Goal: Find specific page/section: Find specific page/section

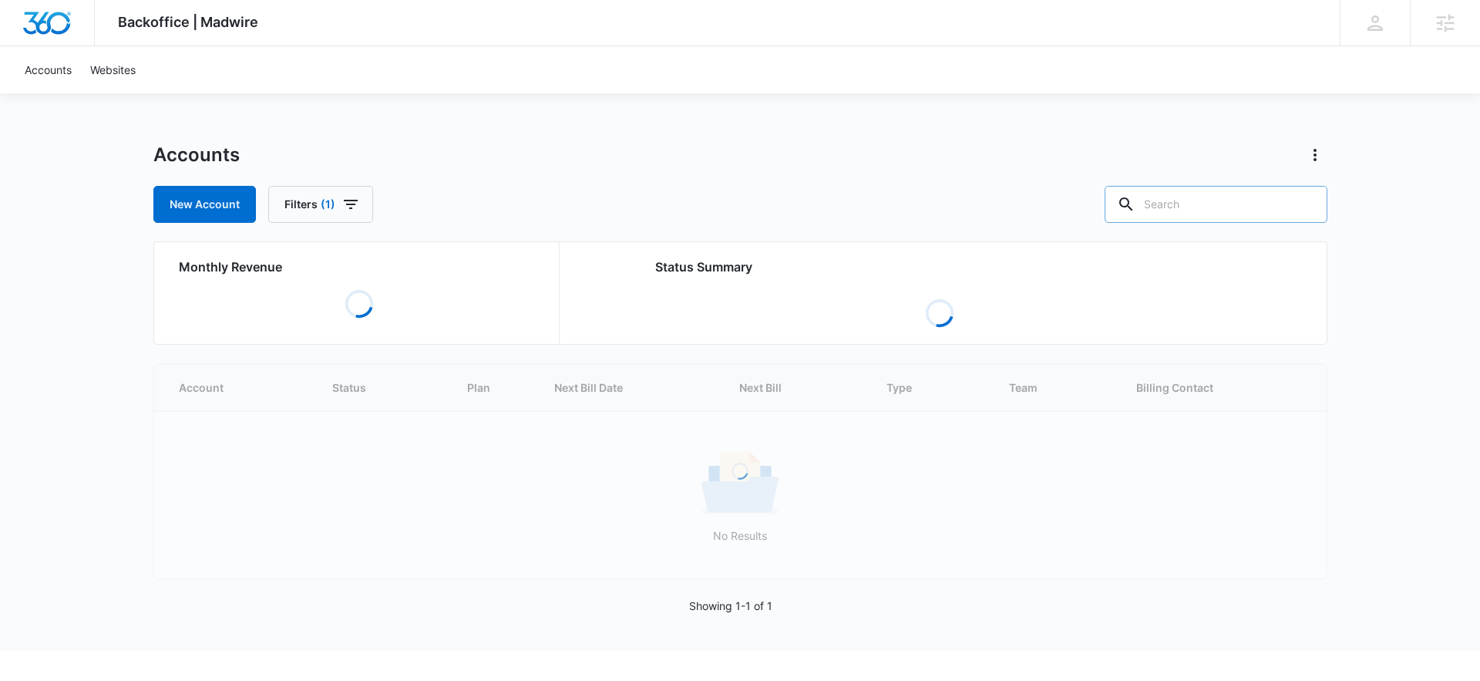
click at [1208, 212] on input "text" at bounding box center [1215, 204] width 223 height 37
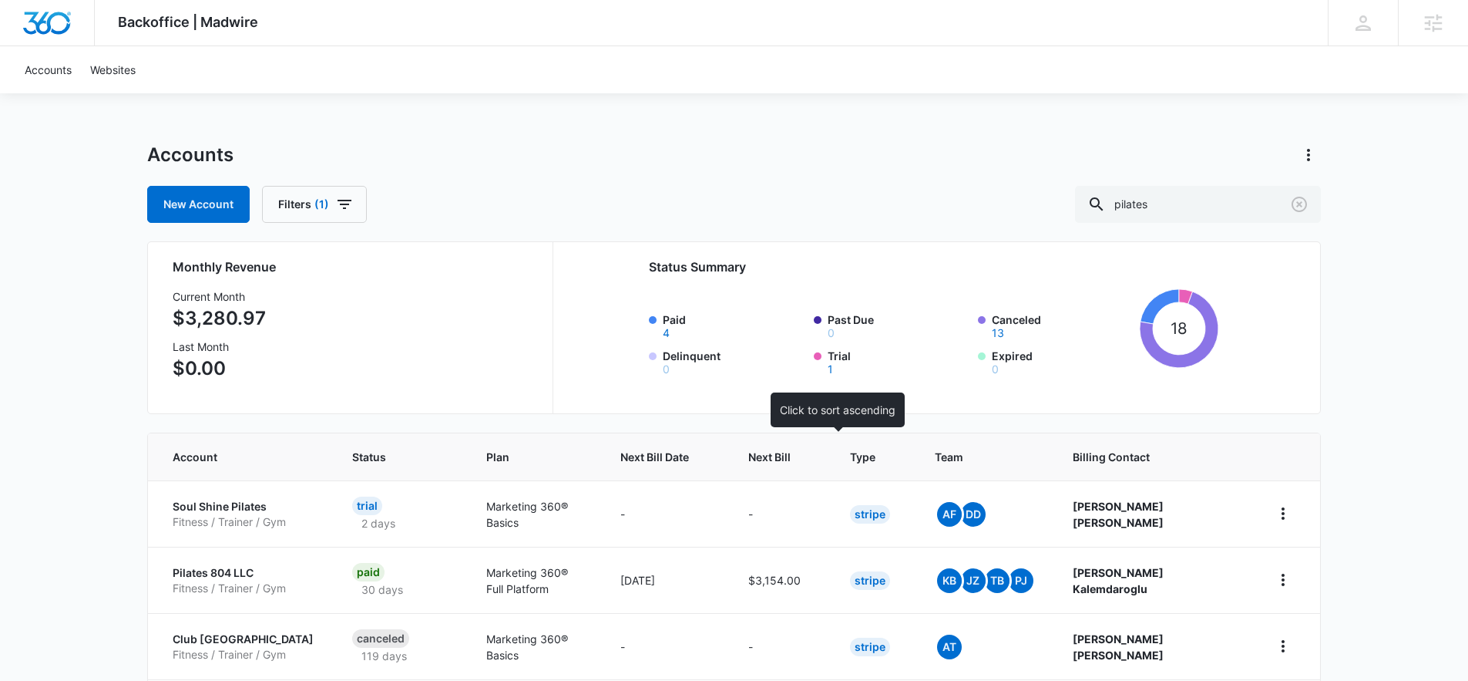
click at [791, 462] on span "Next Bill" at bounding box center [769, 457] width 42 height 16
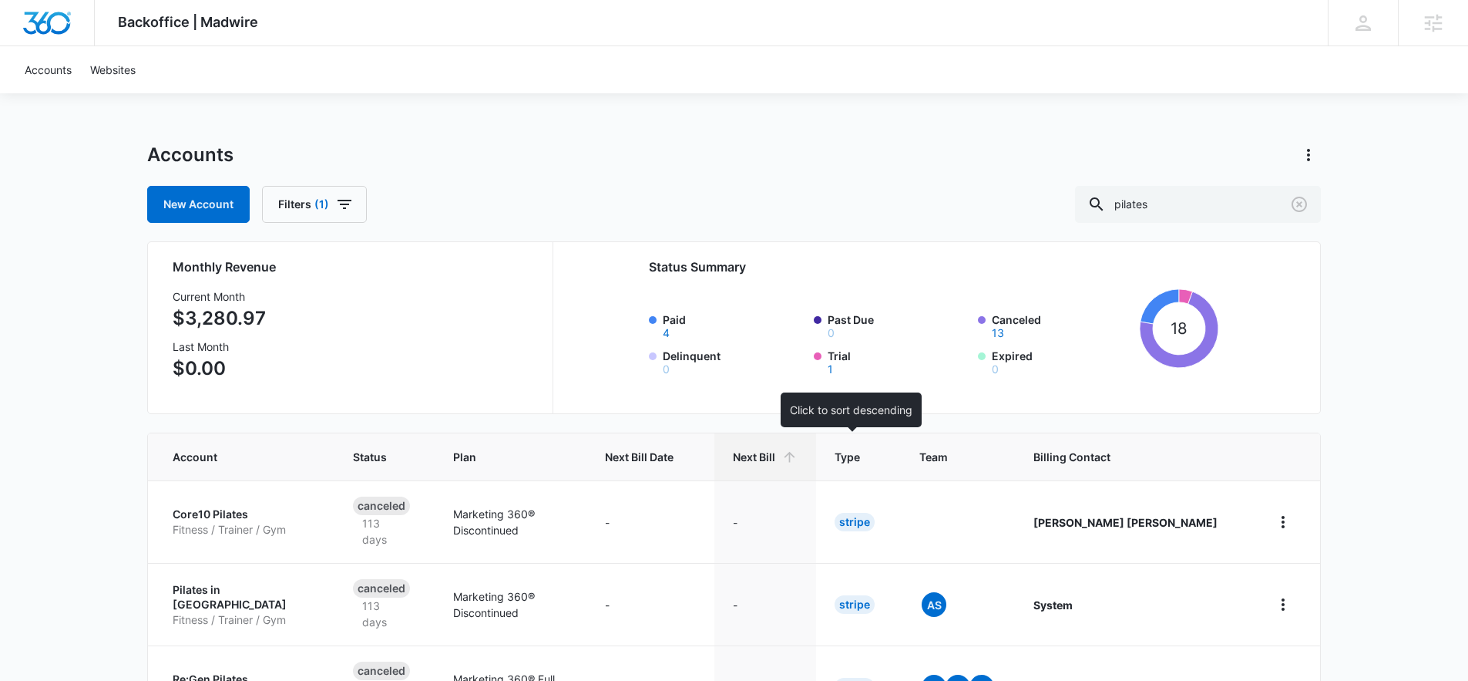
click at [775, 462] on span "Next Bill" at bounding box center [754, 457] width 42 height 16
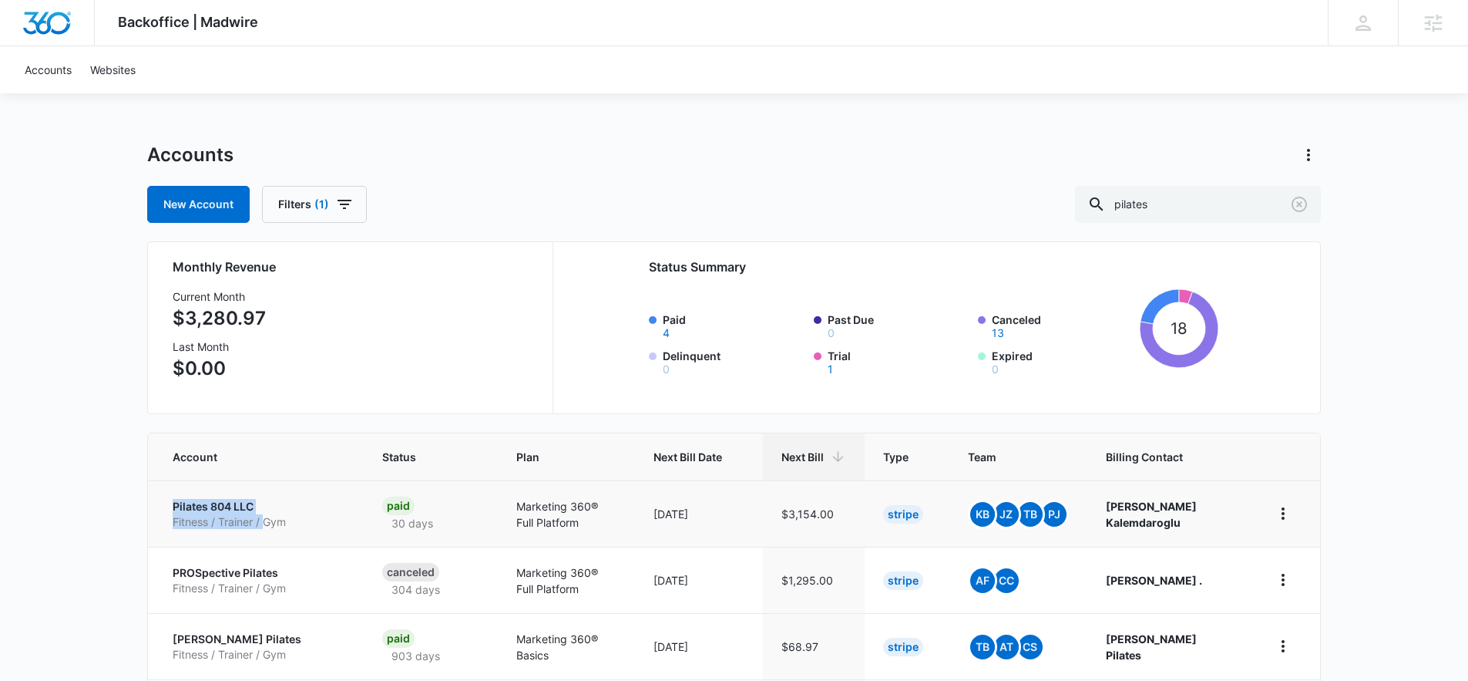
drag, startPoint x: 160, startPoint y: 504, endPoint x: 265, endPoint y: 516, distance: 106.3
click at [265, 516] on td "Pilates 804 LLC Fitness / Trainer / Gym" at bounding box center [256, 513] width 216 height 66
copy link "Pilates 804 LLC Fitness / Trainer /"
click at [126, 511] on div "Backoffice | Madwire Apps Settings DD [PERSON_NAME] [PERSON_NAME][EMAIL_ADDRESS…" at bounding box center [734, 625] width 1468 height 1250
drag, startPoint x: 157, startPoint y: 502, endPoint x: 274, endPoint y: 498, distance: 117.2
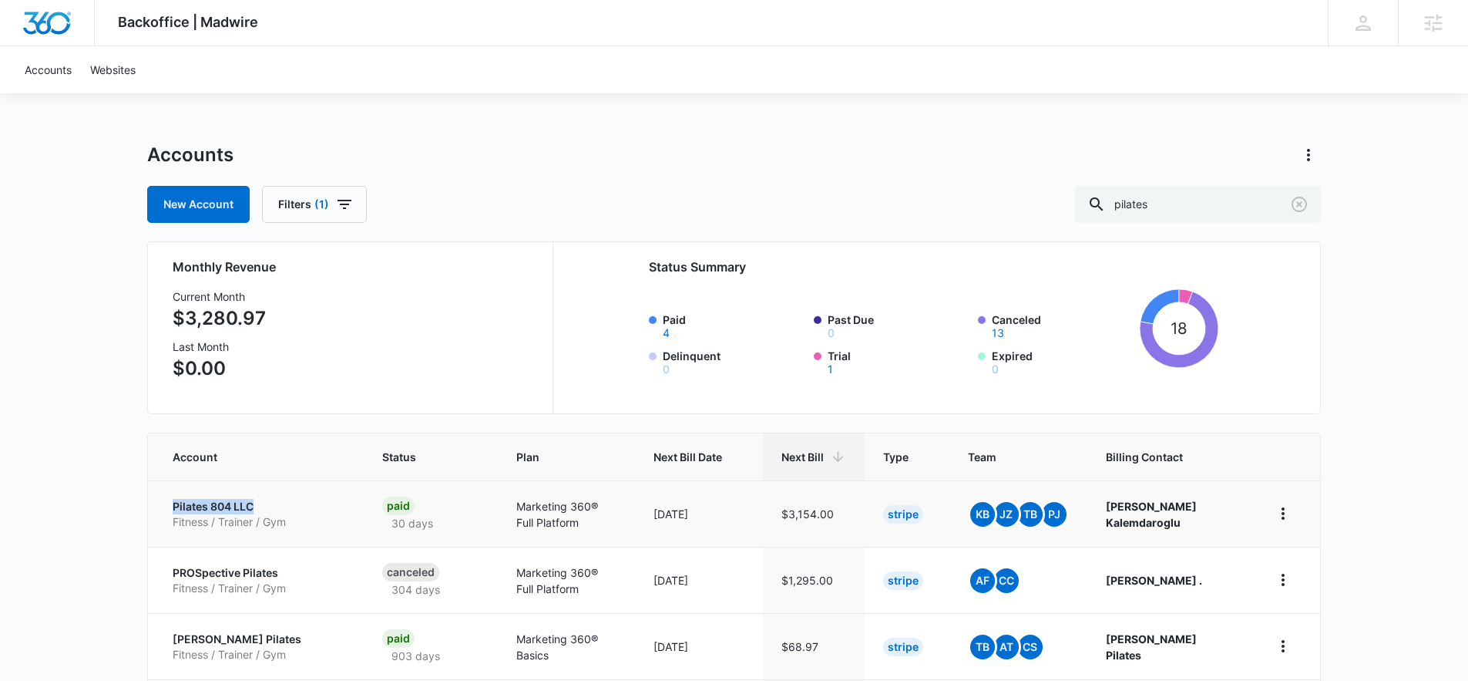
click at [261, 510] on td "Pilates 804 LLC Fitness / Trainer / Gym" at bounding box center [256, 513] width 216 height 66
copy p "Pilates 804 LLC"
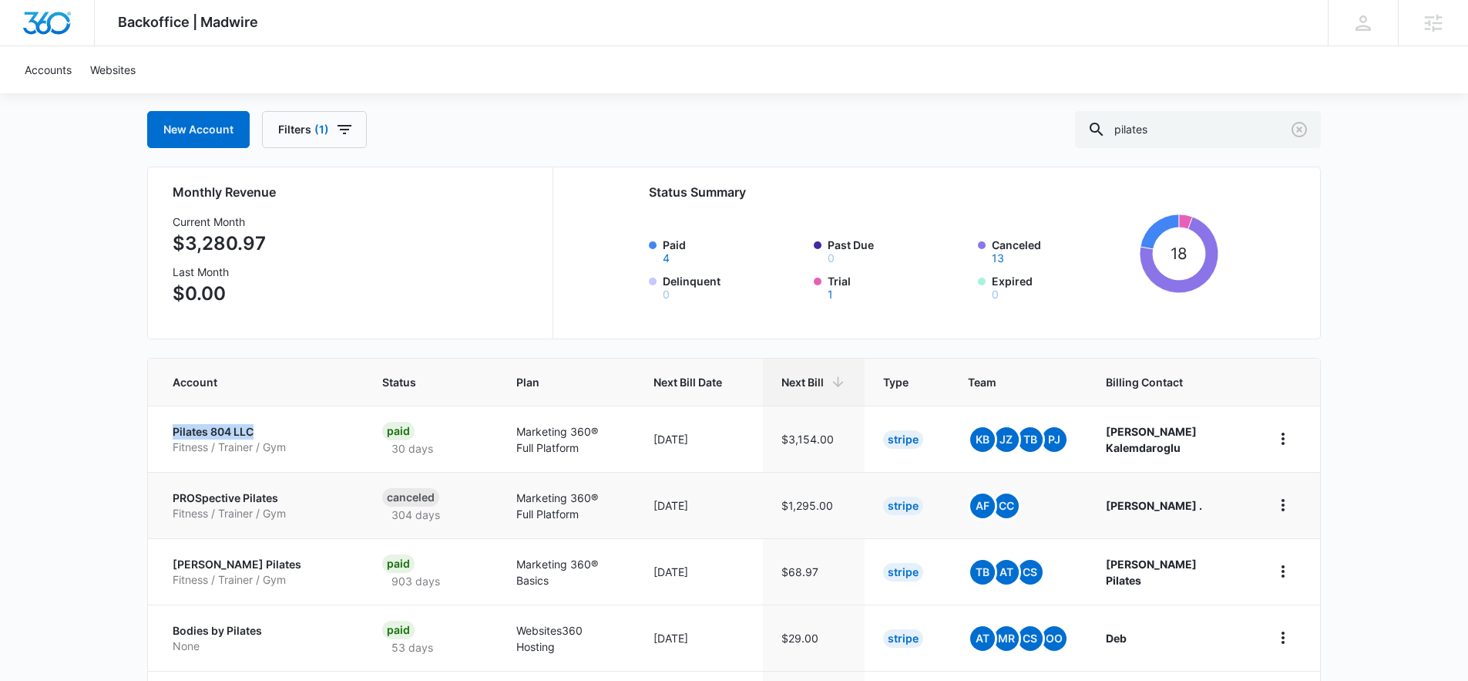
scroll to position [86, 0]
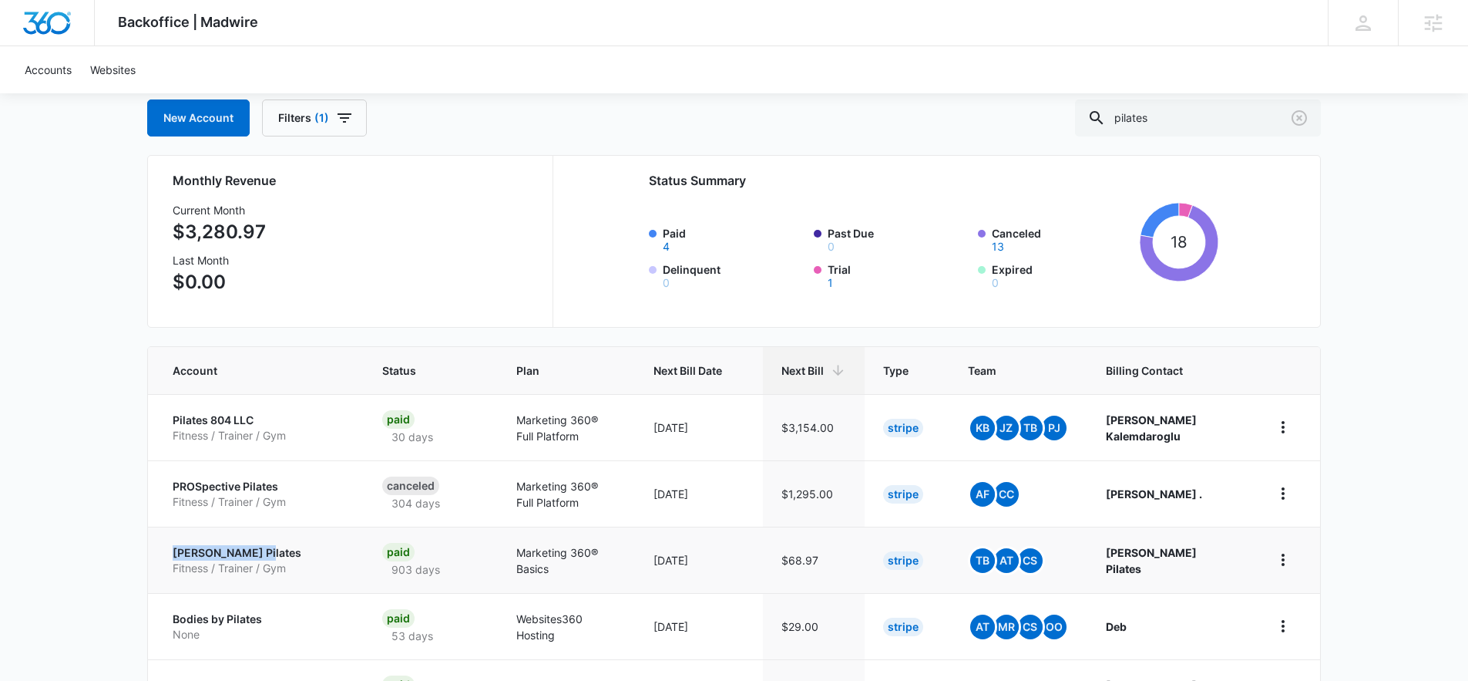
drag, startPoint x: 151, startPoint y: 553, endPoint x: 273, endPoint y: 549, distance: 121.8
click at [273, 549] on td "[PERSON_NAME] Pilates Fitness / Trainer / Gym" at bounding box center [256, 559] width 216 height 66
copy p "[PERSON_NAME] Pilates"
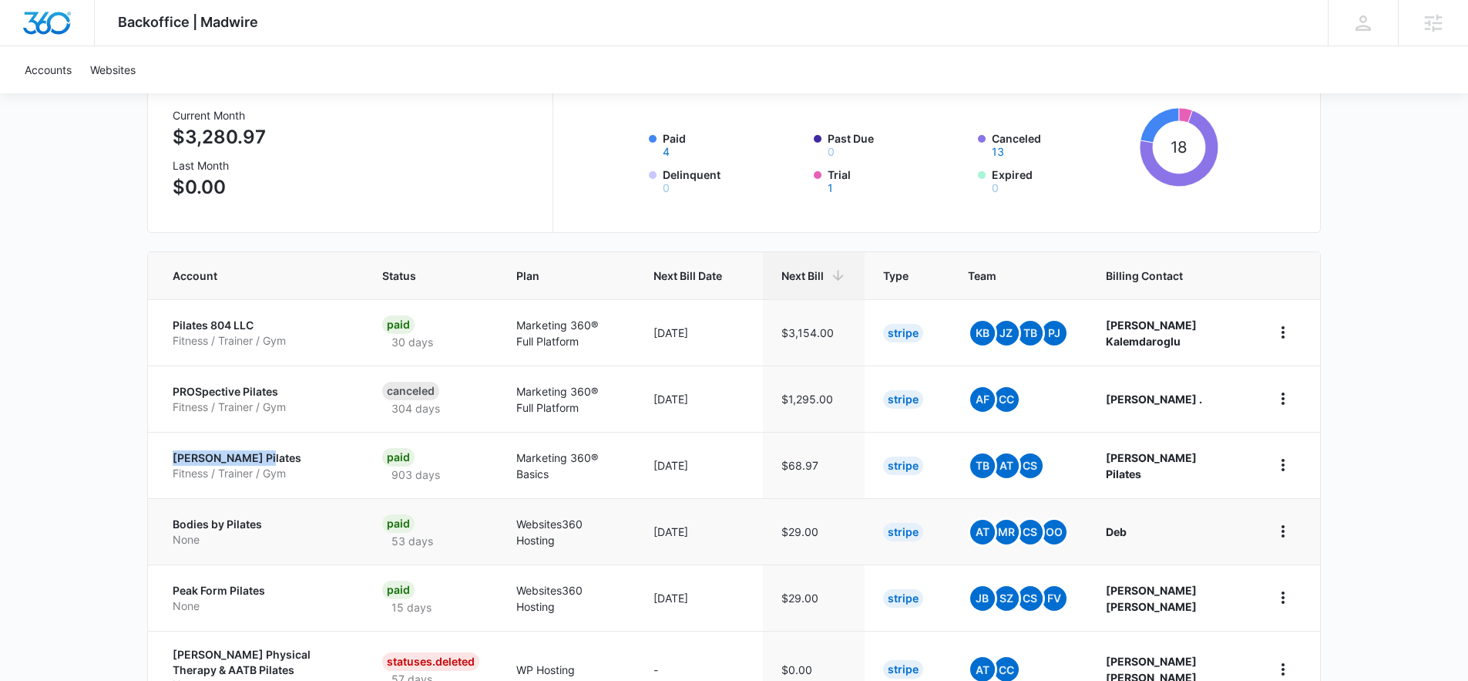
scroll to position [190, 0]
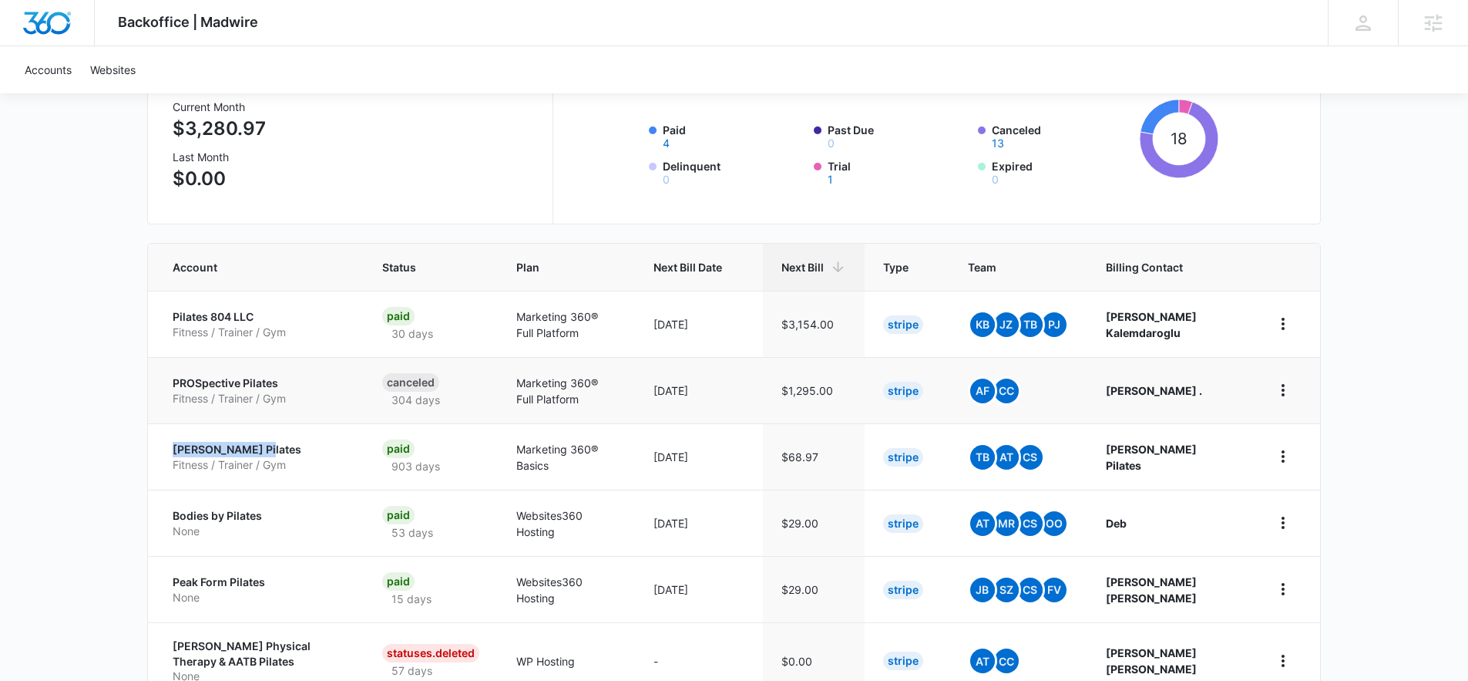
copy p "[PERSON_NAME] Pilates"
drag, startPoint x: 160, startPoint y: 375, endPoint x: 274, endPoint y: 367, distance: 114.3
click at [274, 367] on td "PROSpective Pilates Fitness / Trainer / Gym" at bounding box center [256, 390] width 216 height 66
drag, startPoint x: 160, startPoint y: 377, endPoint x: 291, endPoint y: 379, distance: 131.0
click at [291, 379] on td "PROSpective Pilates Fitness / Trainer / Gym" at bounding box center [256, 390] width 216 height 66
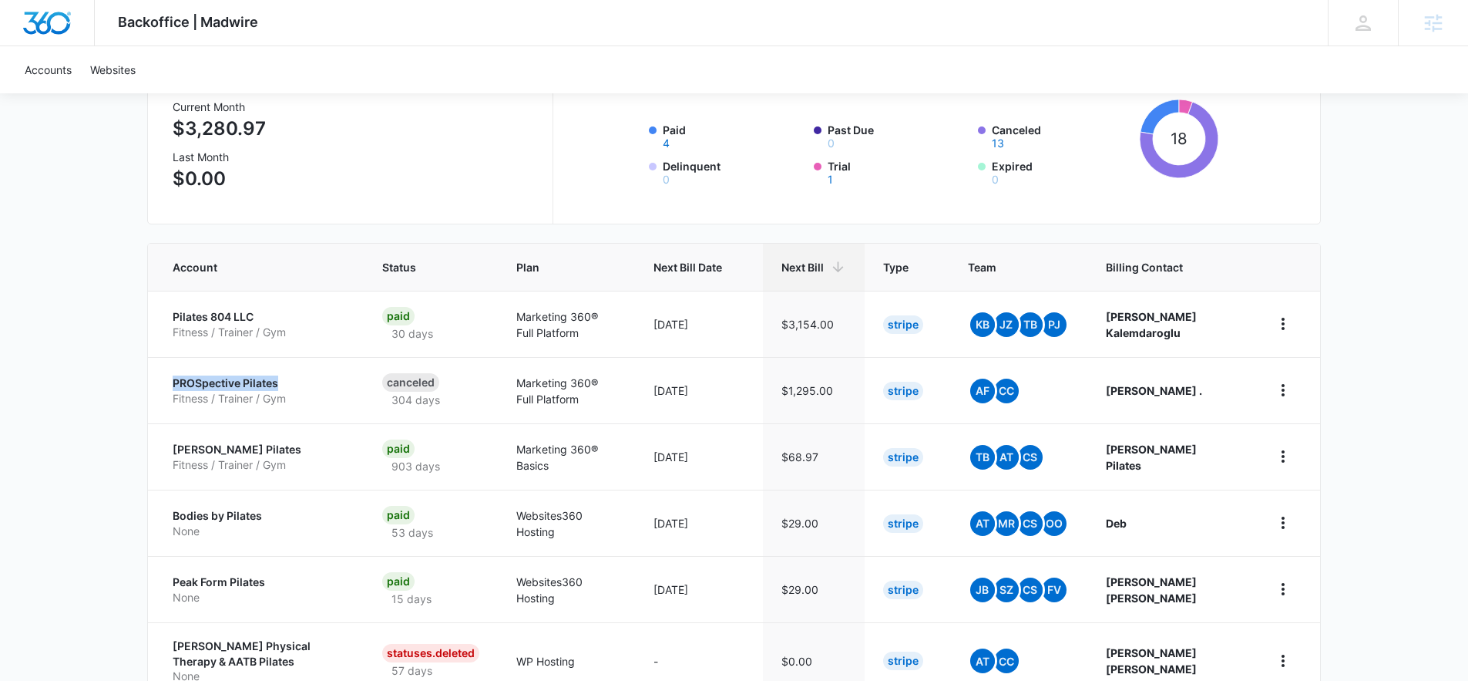
copy p "PROSpective Pilates"
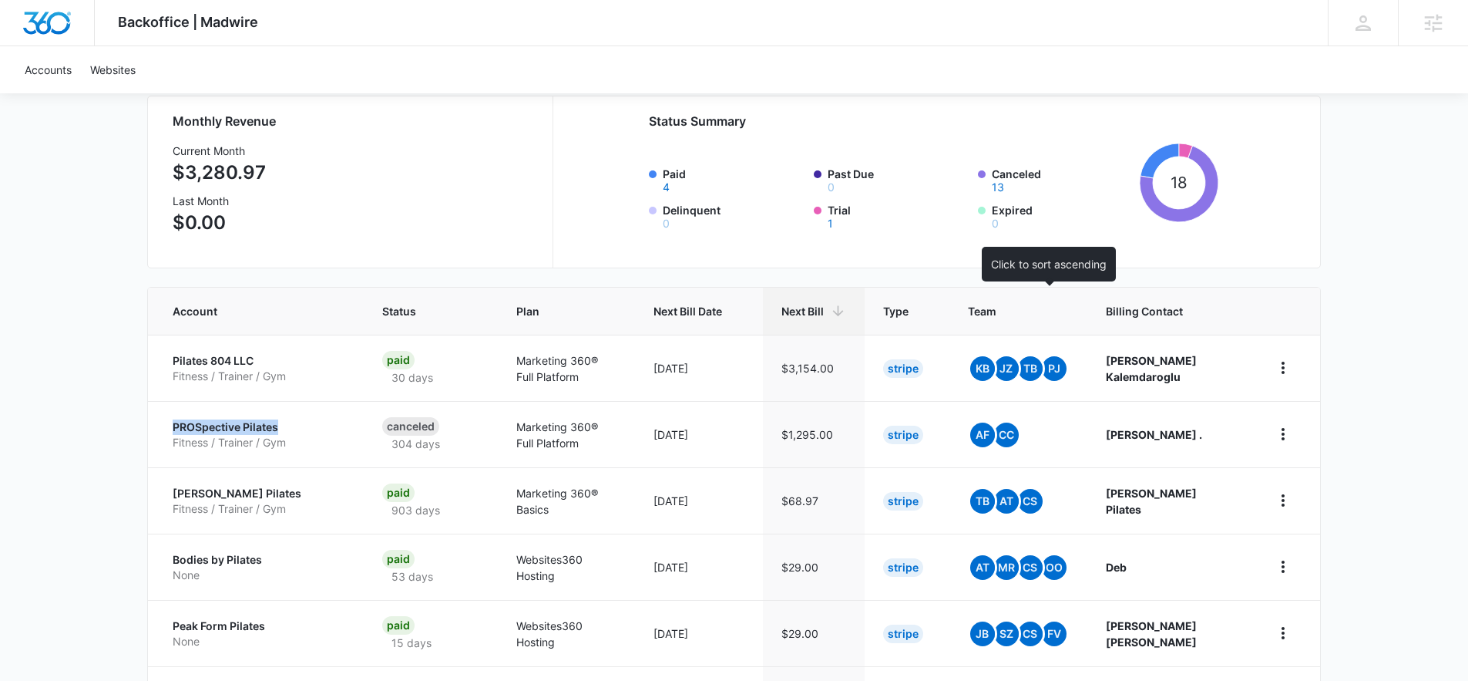
scroll to position [47, 0]
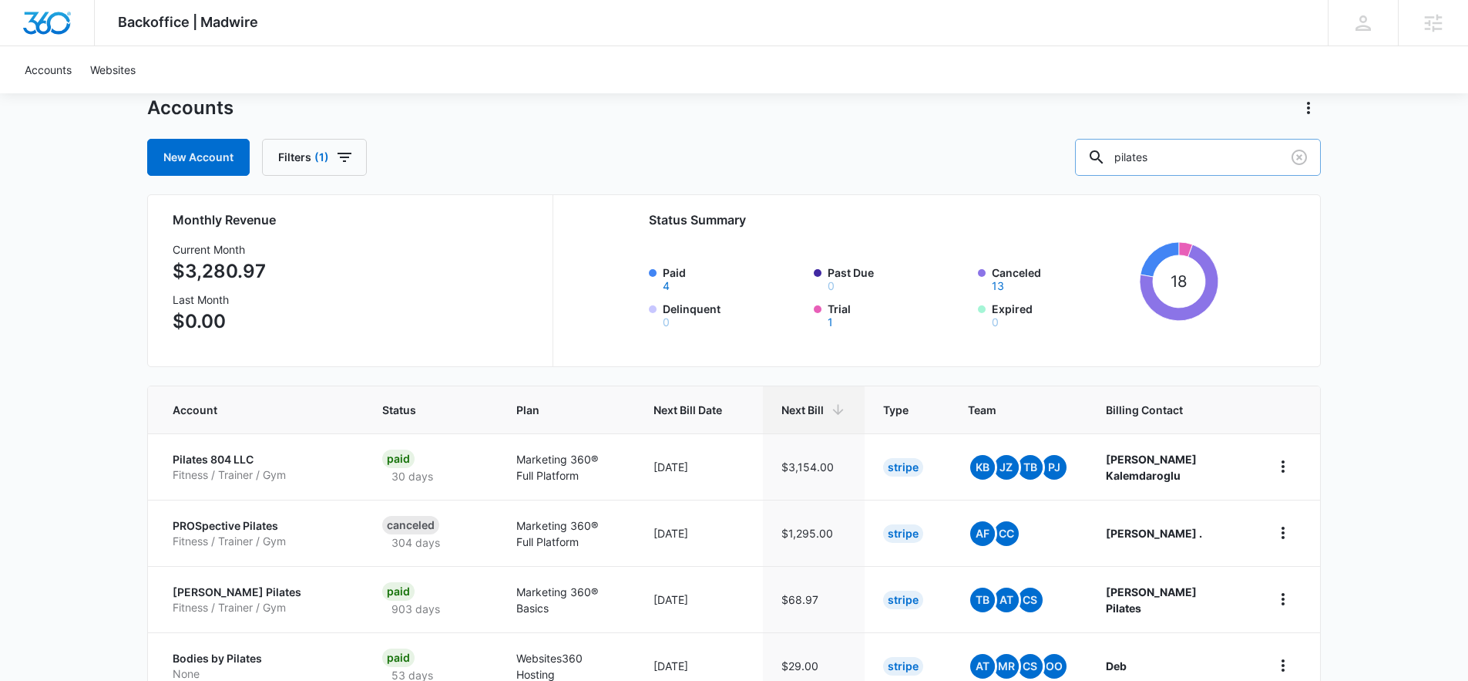
click at [1168, 170] on input "pilates" at bounding box center [1198, 157] width 246 height 37
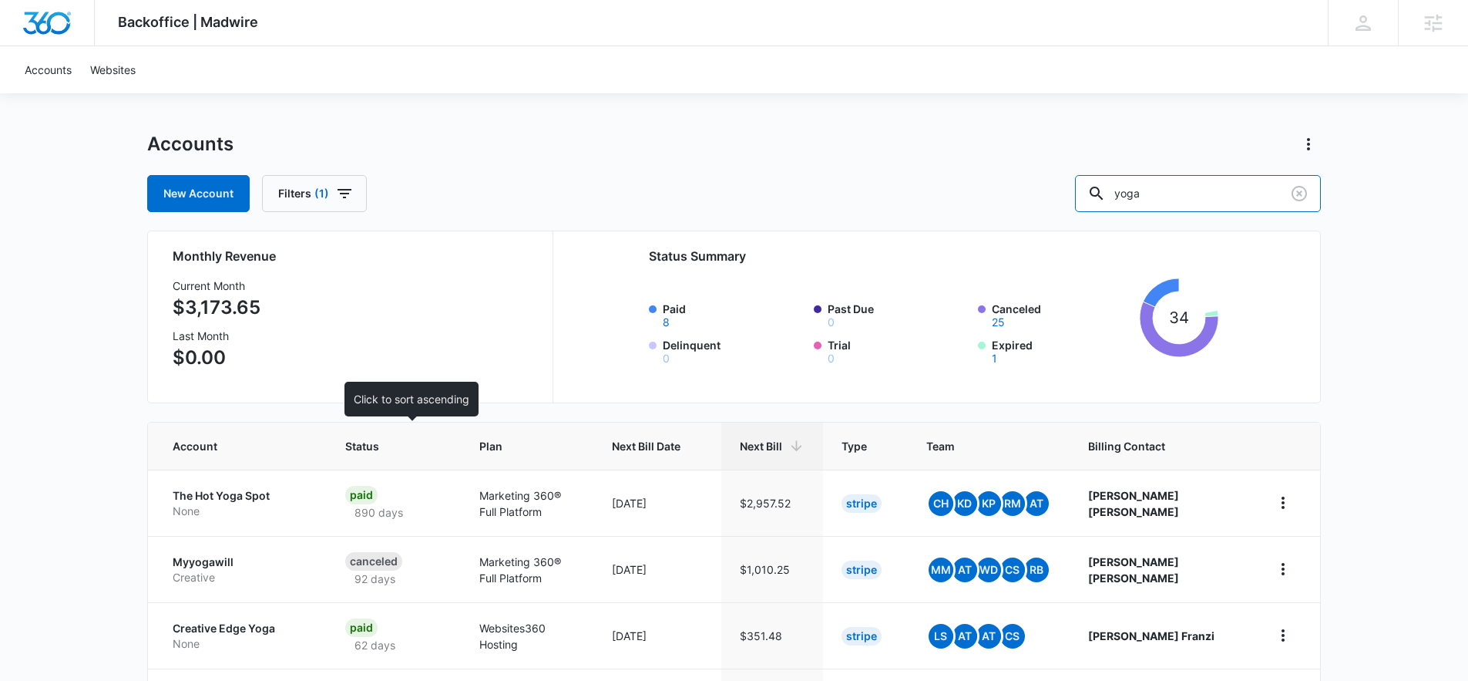
scroll to position [25, 0]
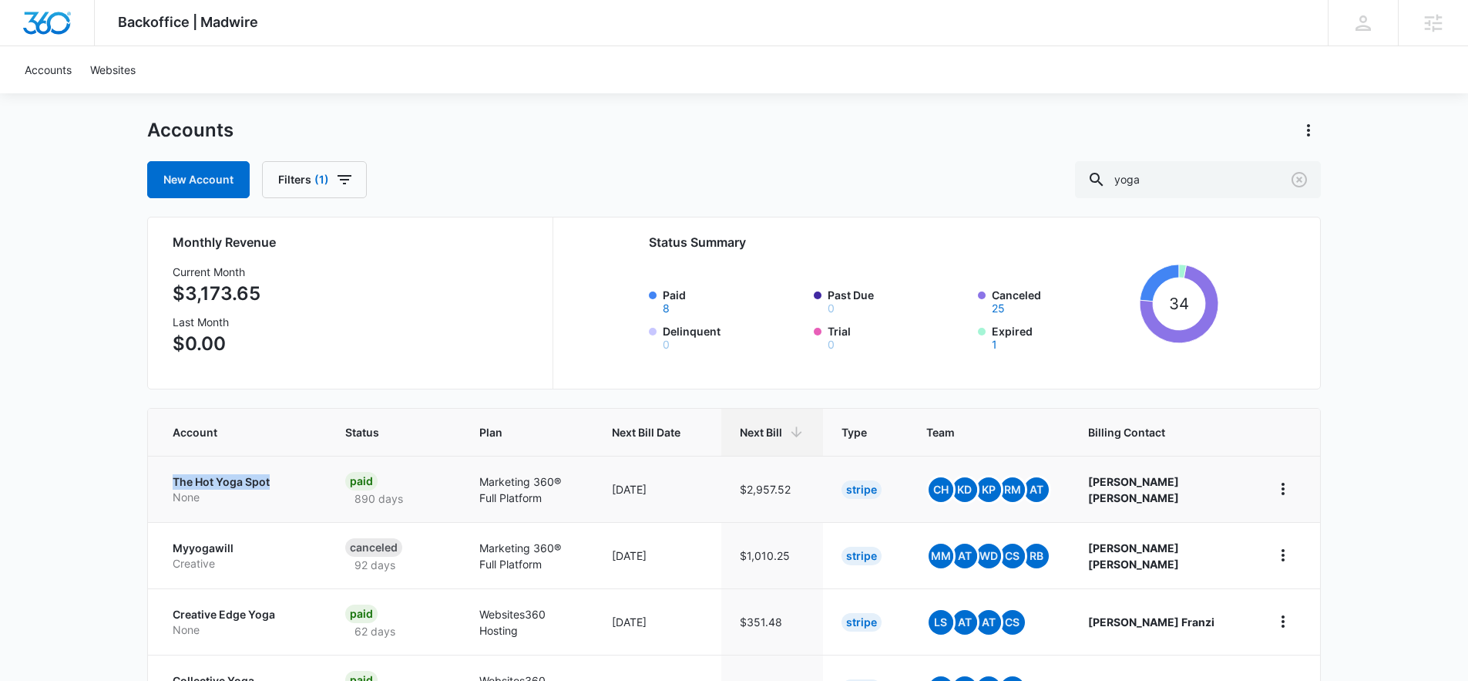
drag, startPoint x: 150, startPoint y: 486, endPoint x: 274, endPoint y: 478, distance: 124.3
click at [274, 478] on td "The Hot Yoga Spot None" at bounding box center [237, 489] width 179 height 66
copy p "The Hot Yoga Spot"
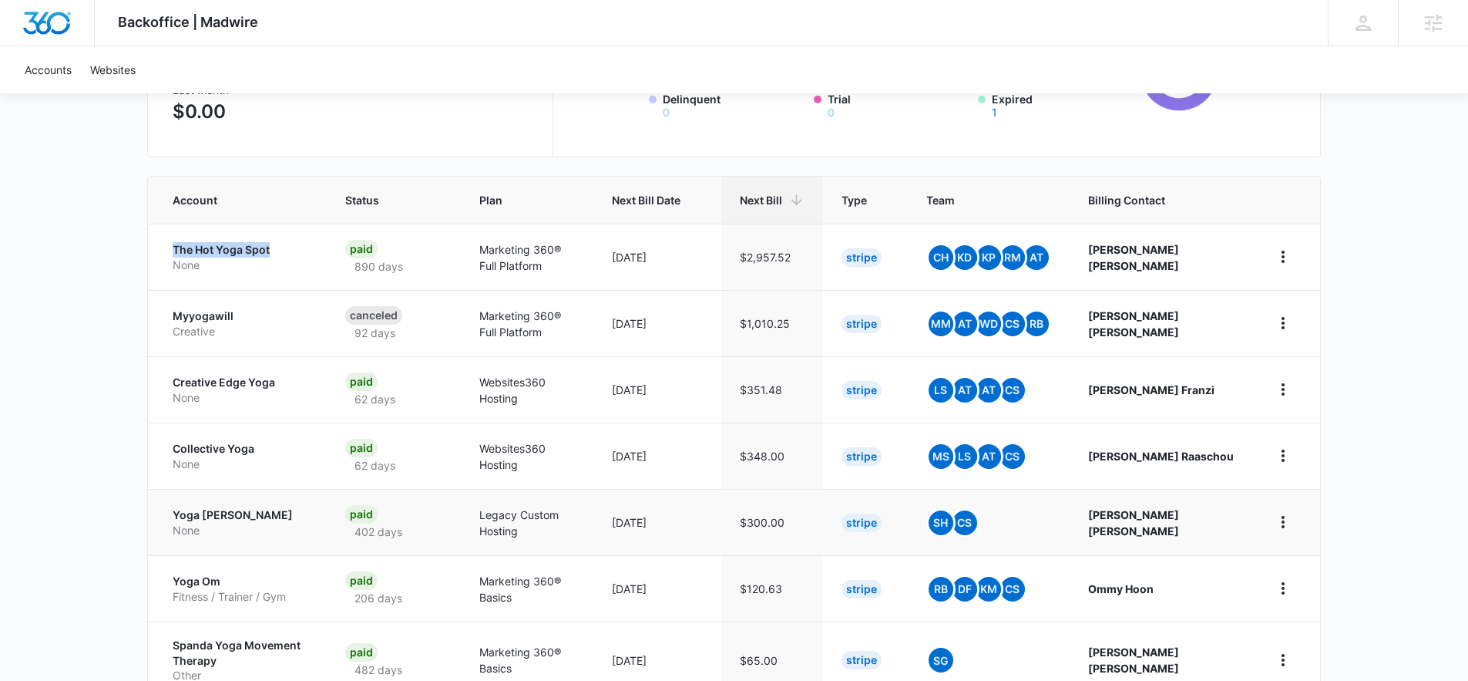
scroll to position [270, 0]
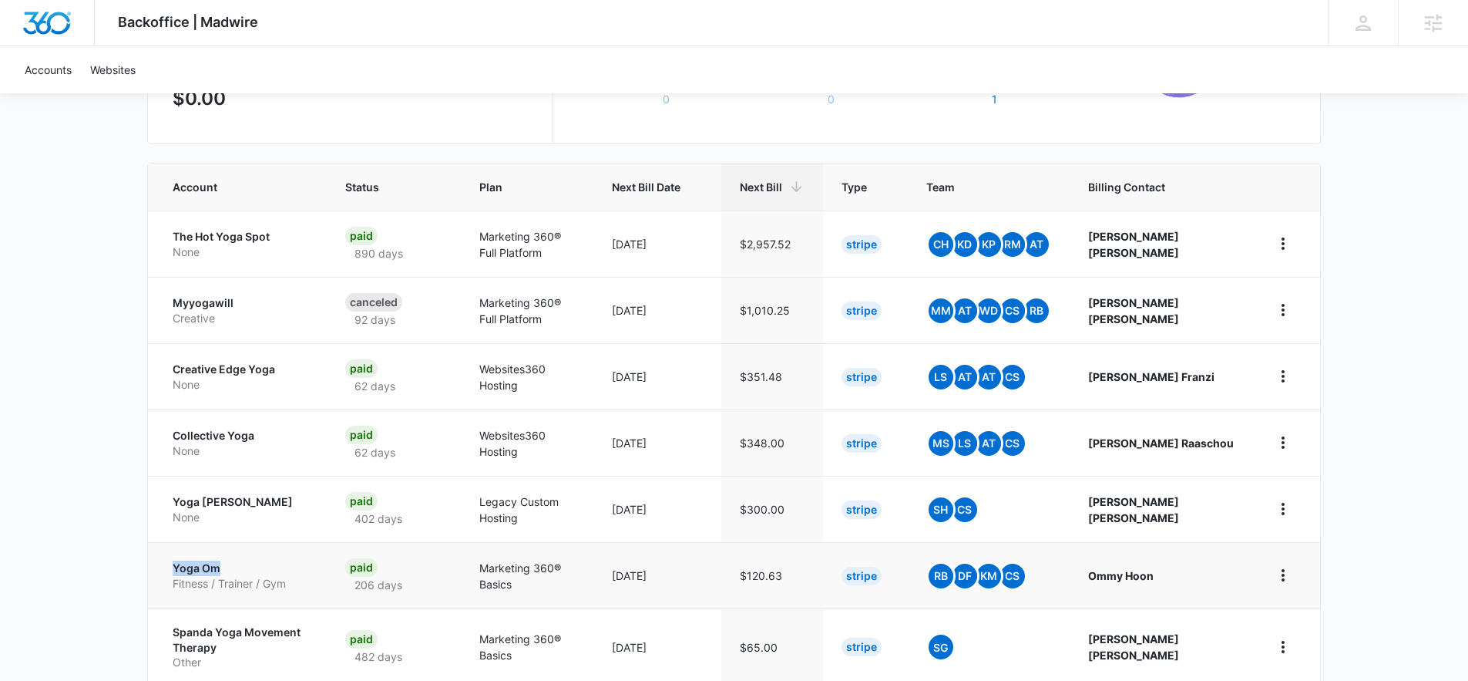
drag, startPoint x: 166, startPoint y: 560, endPoint x: 222, endPoint y: 566, distance: 55.8
click at [222, 566] on td "Yoga Om Fitness / Trainer / Gym" at bounding box center [237, 575] width 179 height 66
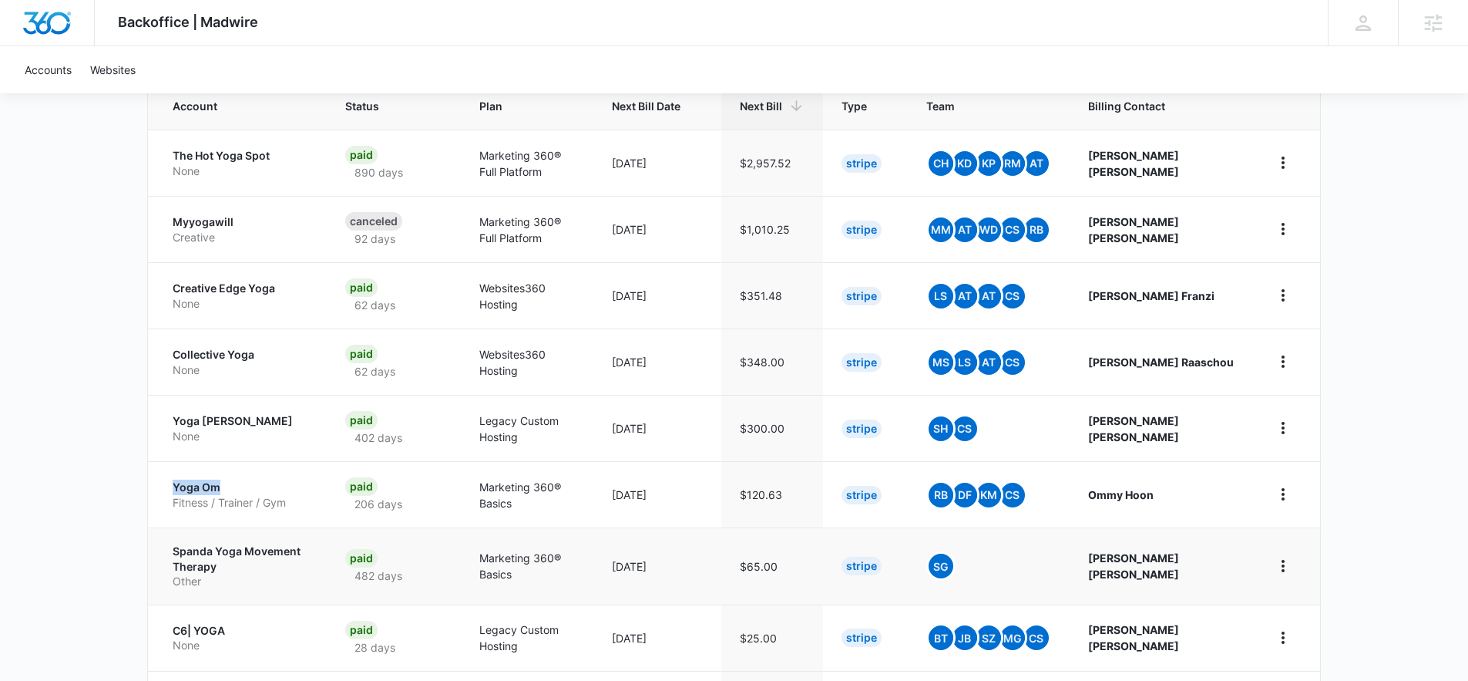
scroll to position [369, 0]
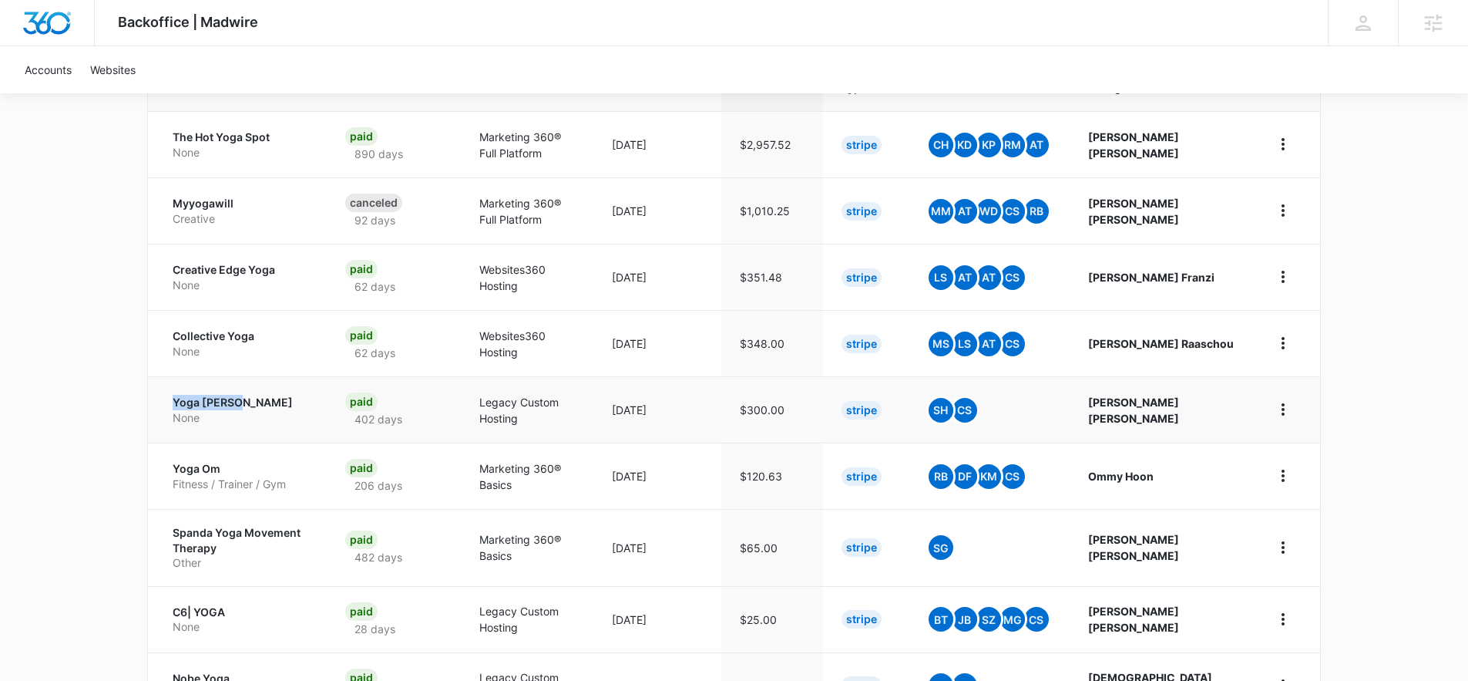
drag, startPoint x: 164, startPoint y: 402, endPoint x: 249, endPoint y: 403, distance: 84.8
click at [249, 403] on td "Yoga [PERSON_NAME] None" at bounding box center [237, 409] width 179 height 66
copy p "Yoga [PERSON_NAME]"
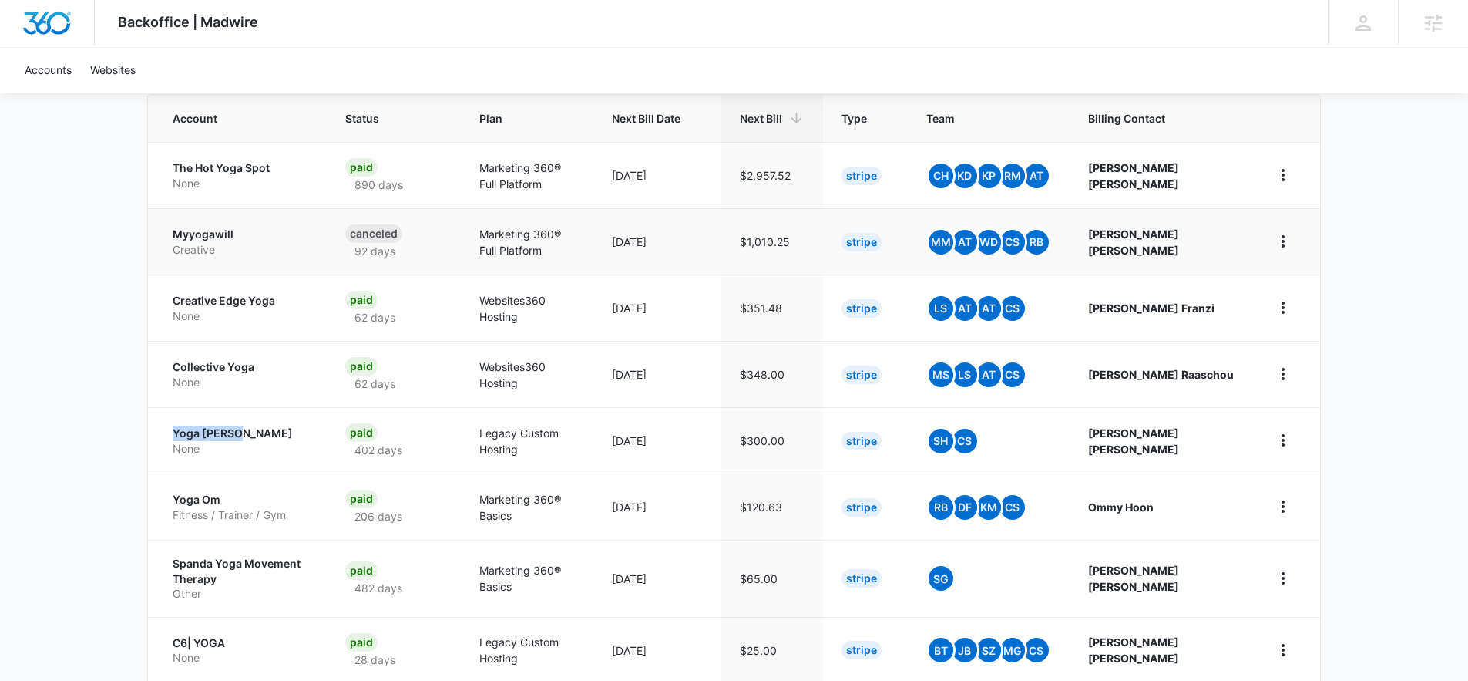
scroll to position [311, 0]
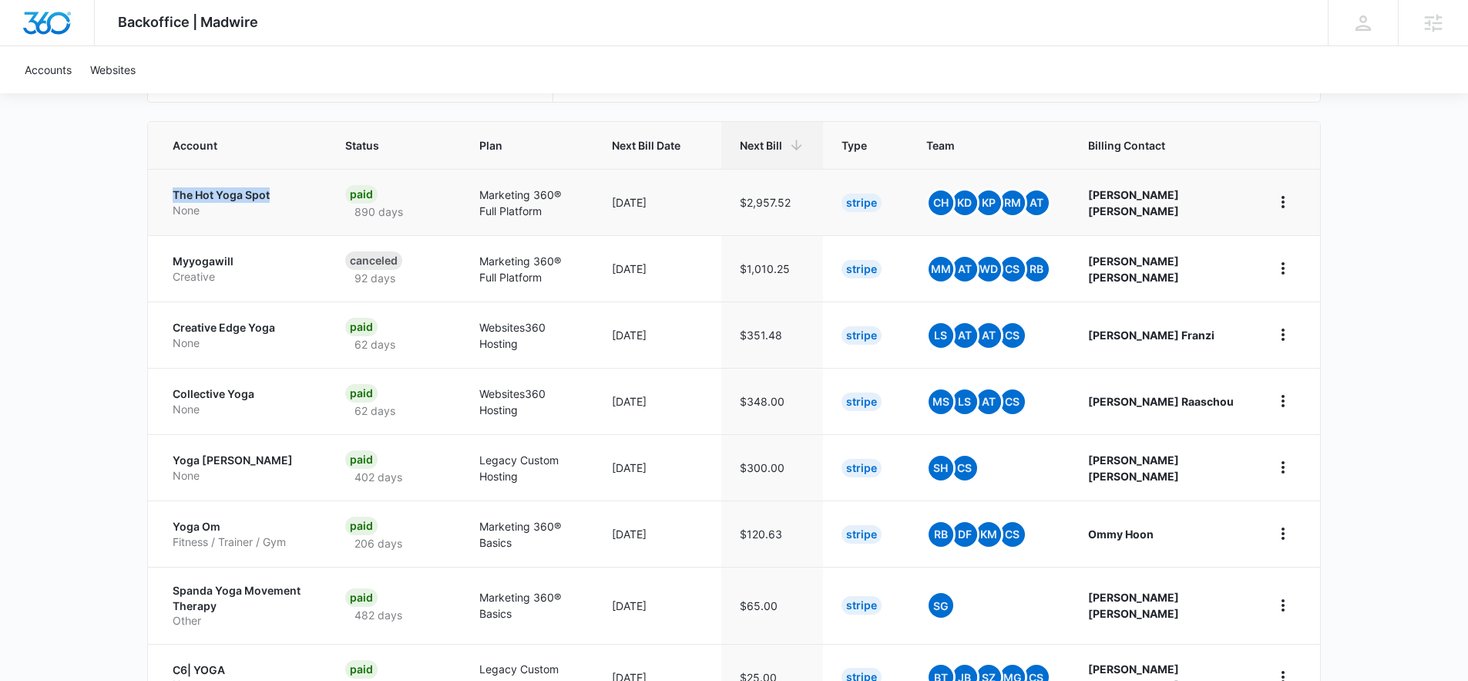
drag, startPoint x: 151, startPoint y: 186, endPoint x: 268, endPoint y: 190, distance: 117.2
click at [268, 190] on td "The Hot Yoga Spot None" at bounding box center [237, 202] width 179 height 66
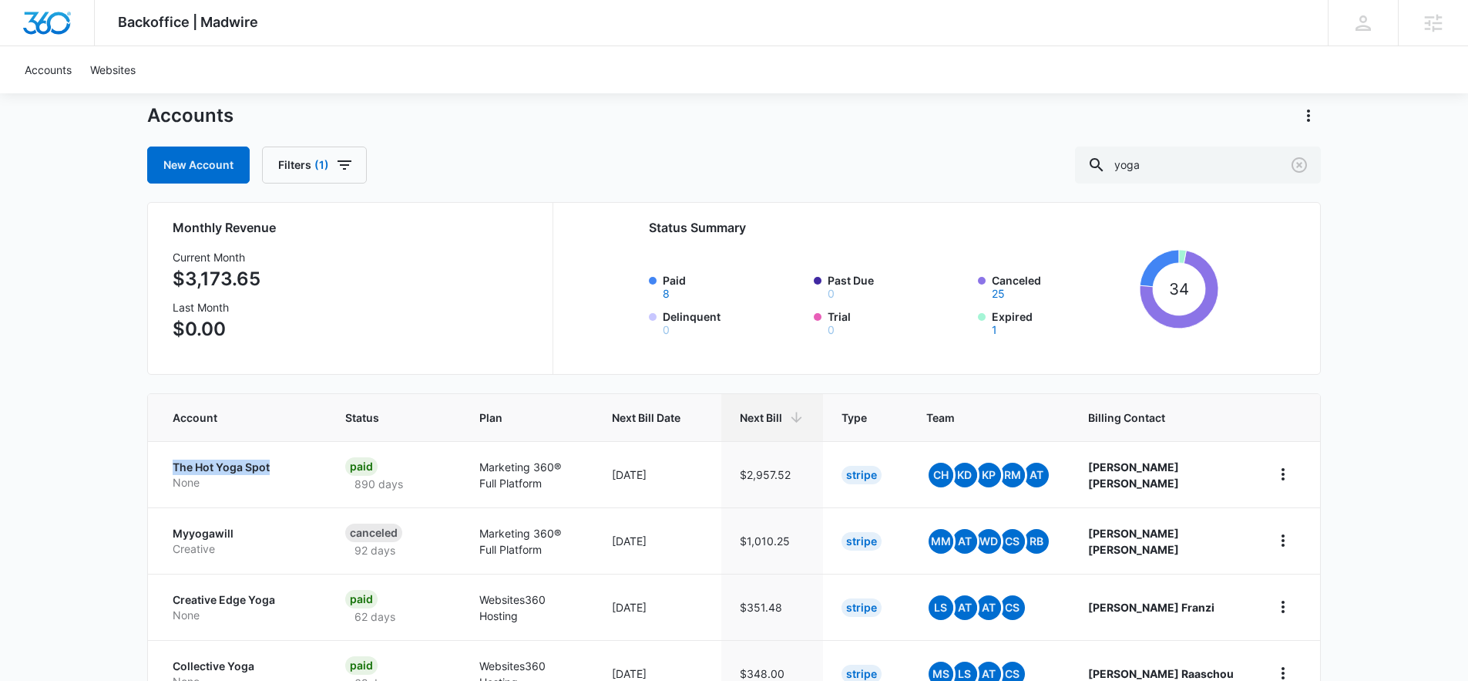
scroll to position [0, 0]
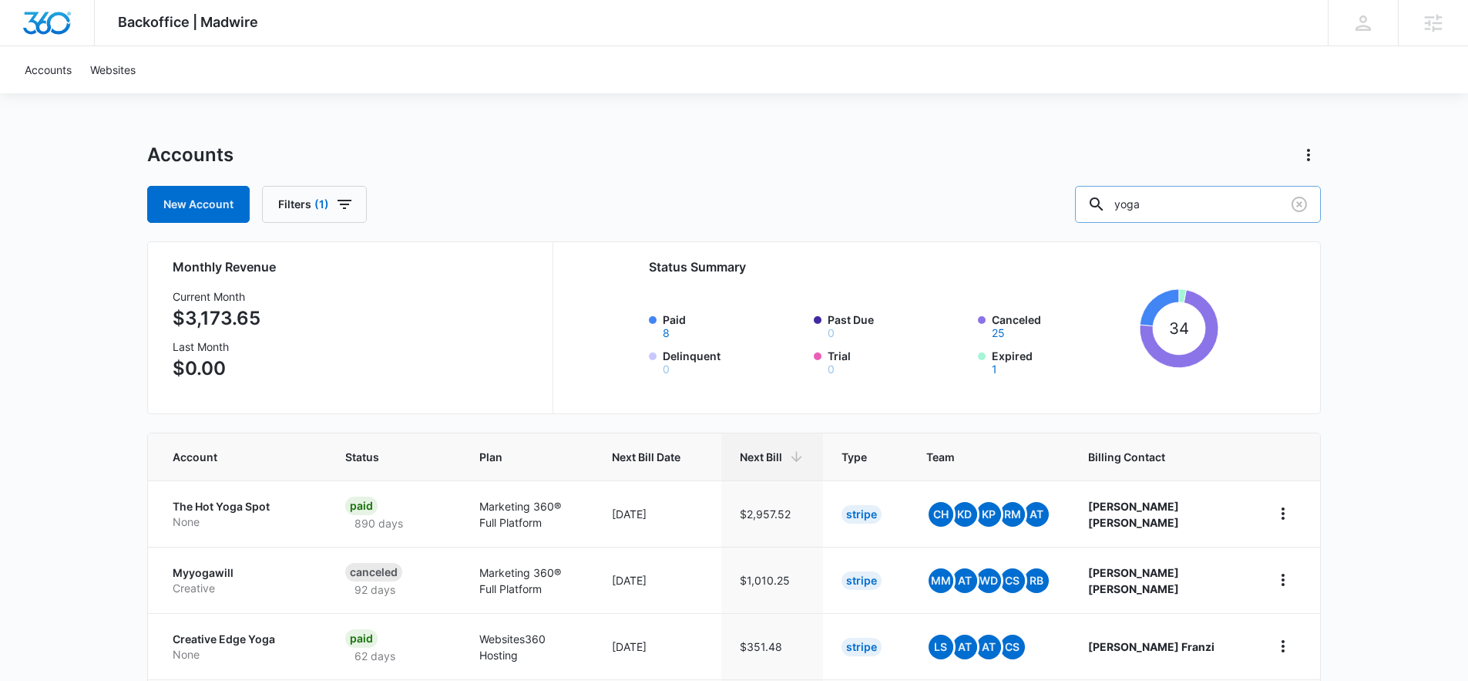
click at [1247, 195] on input "yoga" at bounding box center [1198, 204] width 246 height 37
click at [1244, 198] on input "yoga" at bounding box center [1198, 204] width 246 height 37
type input "pilates"
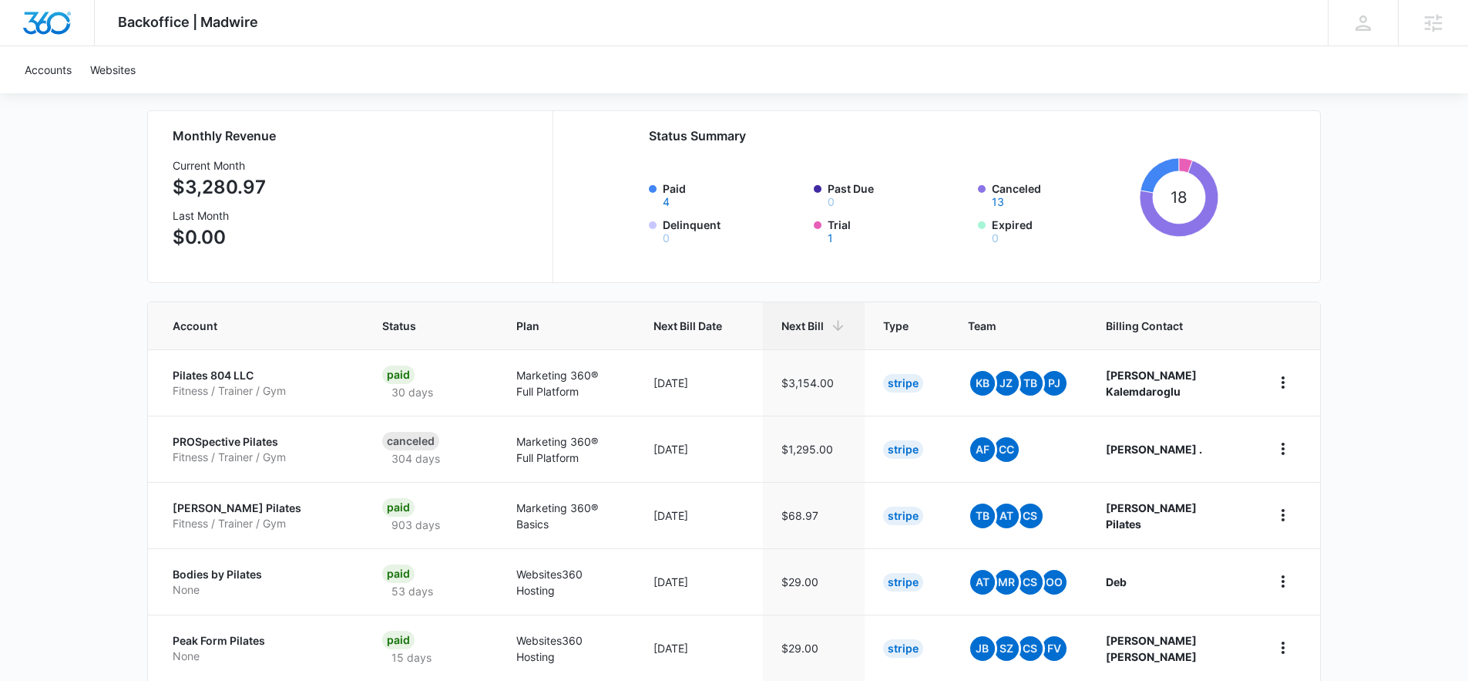
scroll to position [252, 0]
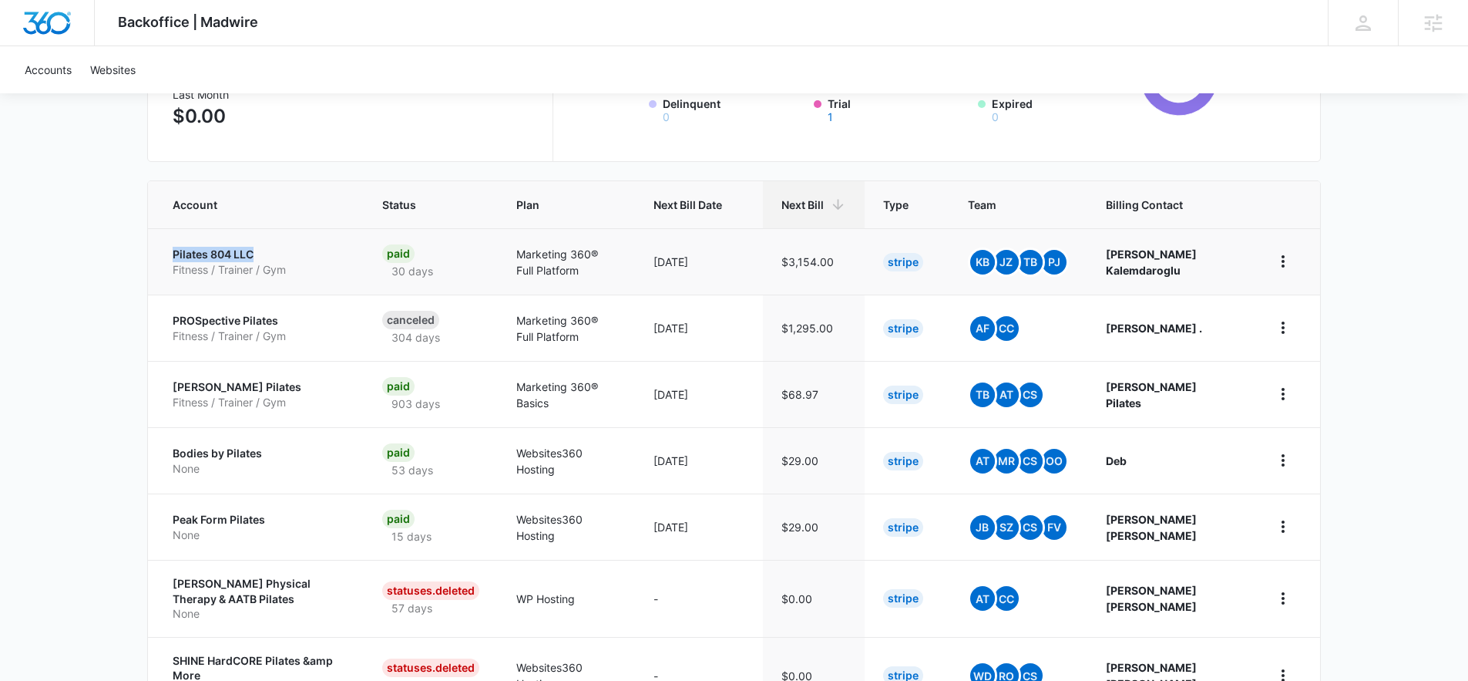
drag, startPoint x: 156, startPoint y: 250, endPoint x: 257, endPoint y: 247, distance: 101.0
click at [257, 247] on td "Pilates 804 LLC Fitness / Trainer / Gym" at bounding box center [256, 261] width 216 height 66
copy p "Pilates 804 LLC"
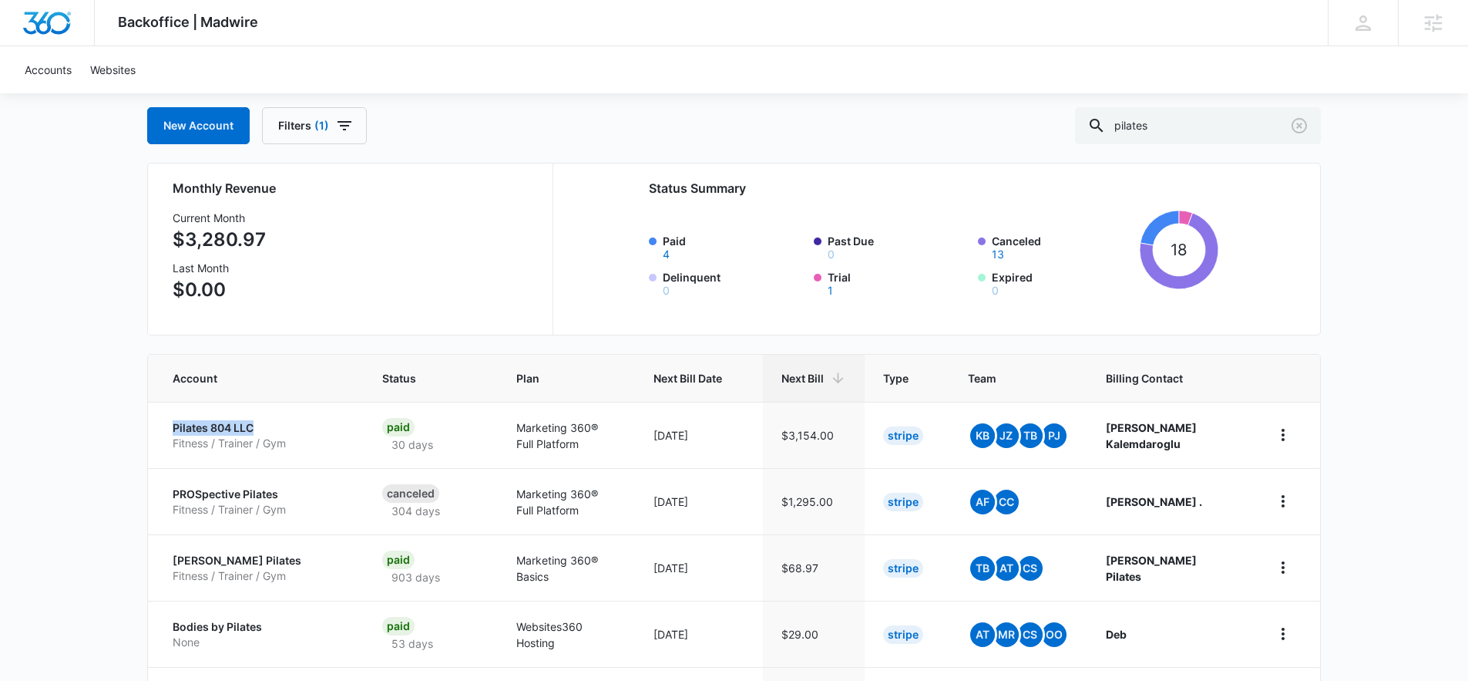
scroll to position [0, 0]
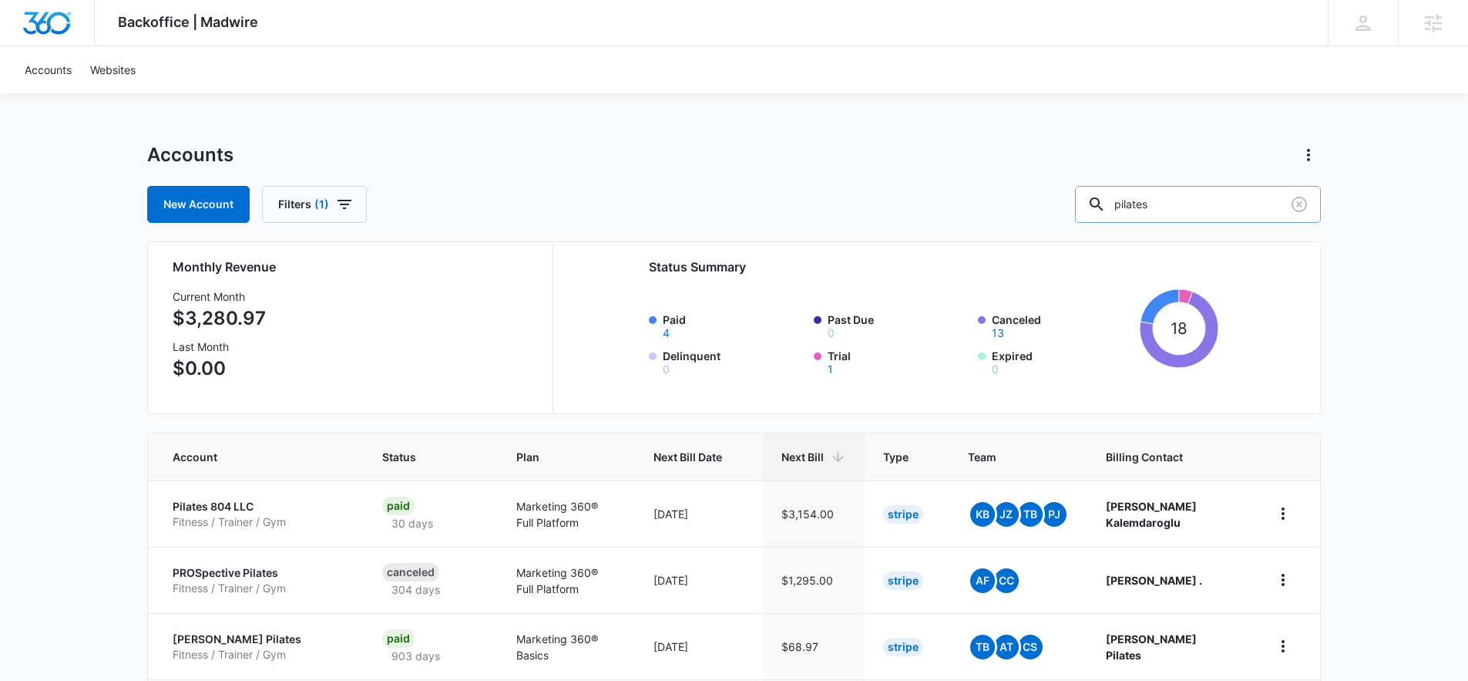
click at [1175, 219] on input "pilates" at bounding box center [1198, 204] width 246 height 37
drag, startPoint x: 165, startPoint y: 495, endPoint x: 264, endPoint y: 509, distance: 99.6
click at [264, 509] on td "Pilates 804 LLC Fitness / Trainer / Gym" at bounding box center [256, 513] width 216 height 66
copy p "Pilates 804 LLC"
